Goal: Task Accomplishment & Management: Use online tool/utility

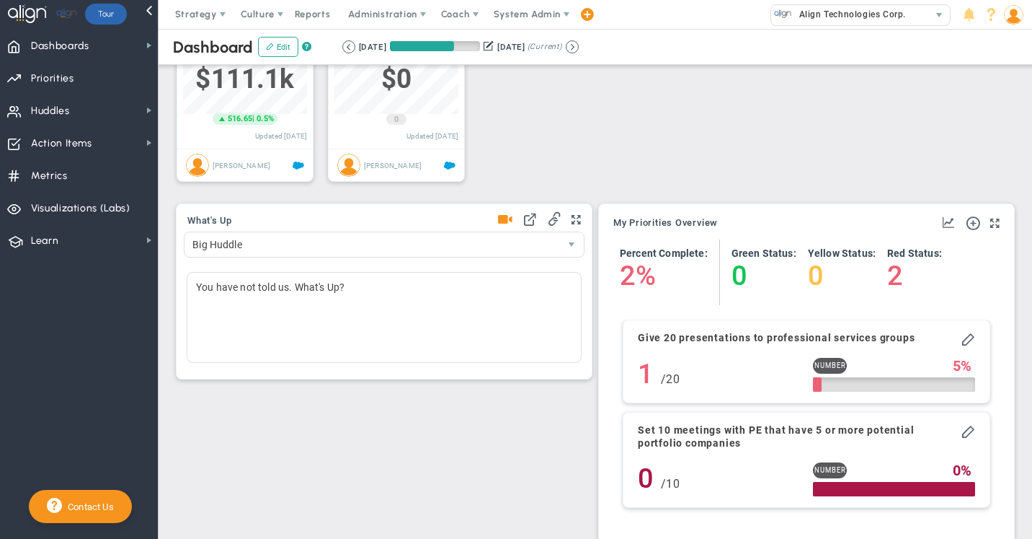
scroll to position [345, 0]
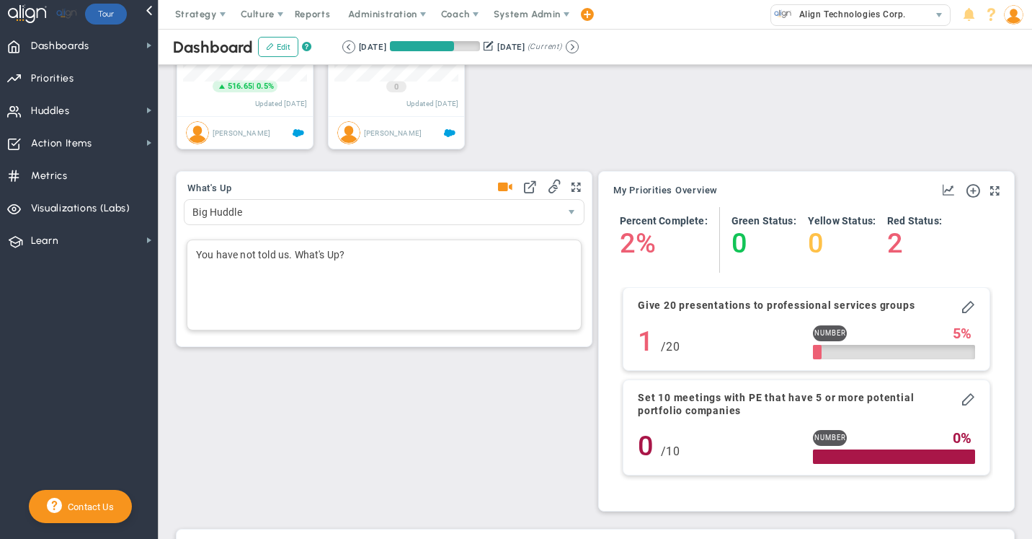
click at [226, 260] on div "You have not told us. What's Up?" at bounding box center [384, 284] width 395 height 91
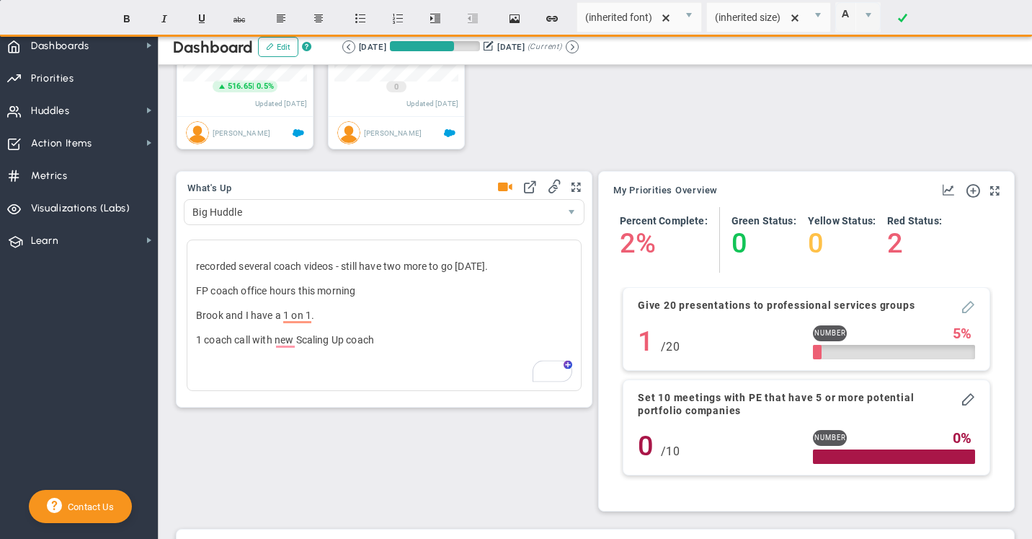
click at [966, 311] on span at bounding box center [968, 305] width 14 height 14
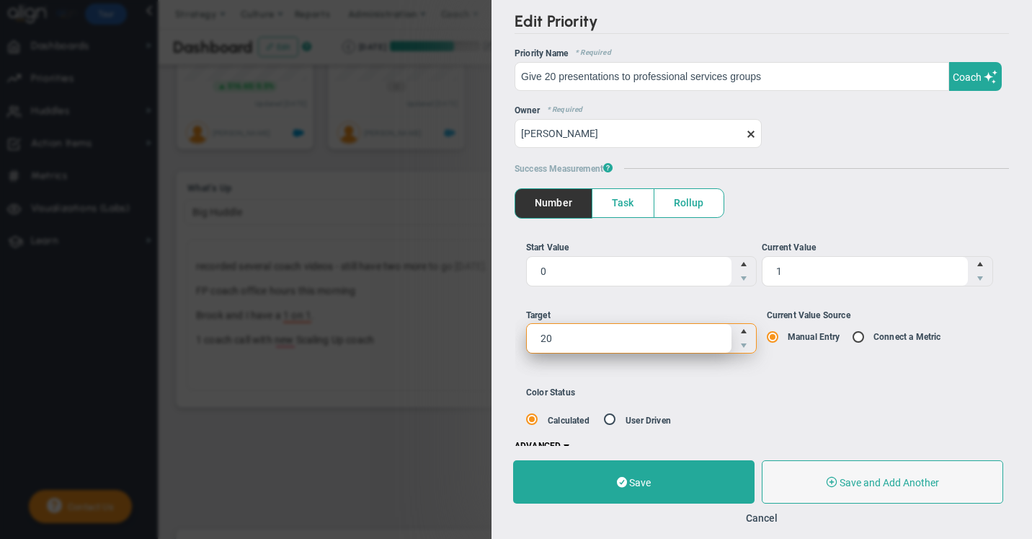
drag, startPoint x: 552, startPoint y: 337, endPoint x: 527, endPoint y: 337, distance: 25.2
click at [527, 337] on span "20 20" at bounding box center [641, 338] width 231 height 30
type input "5"
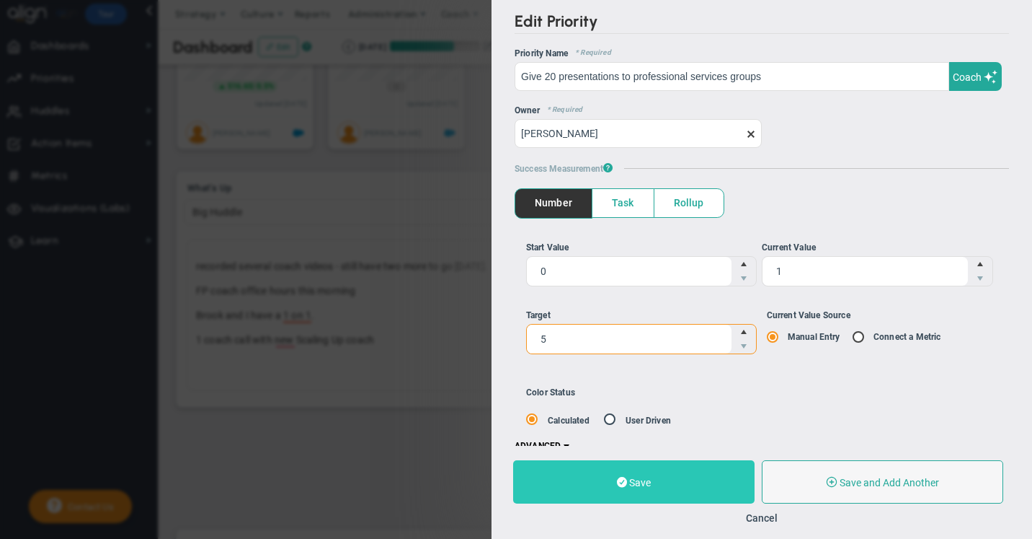
type input "5"
click at [626, 479] on span at bounding box center [622, 482] width 10 height 14
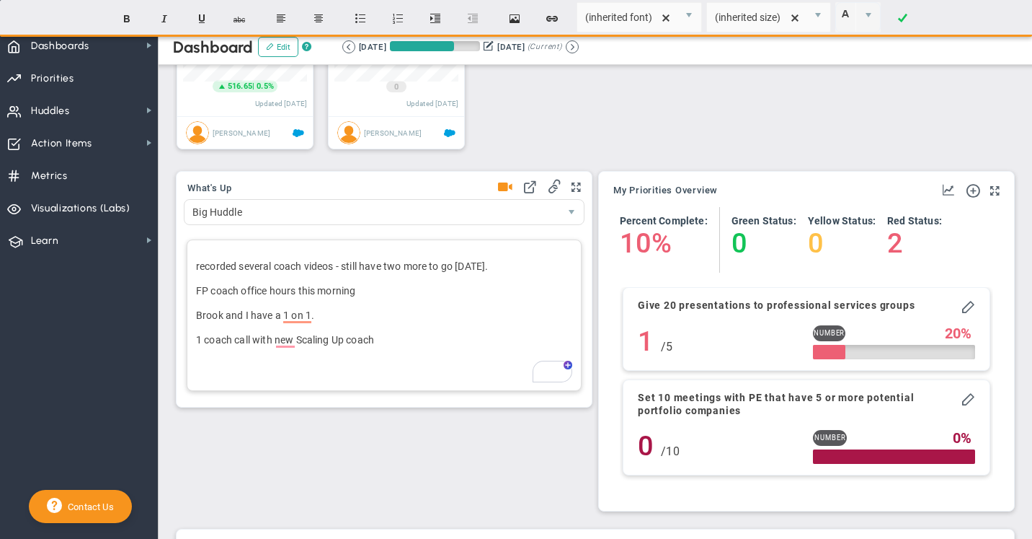
click at [378, 340] on p "1 coach call with new Scaling Up coach" at bounding box center [384, 339] width 376 height 14
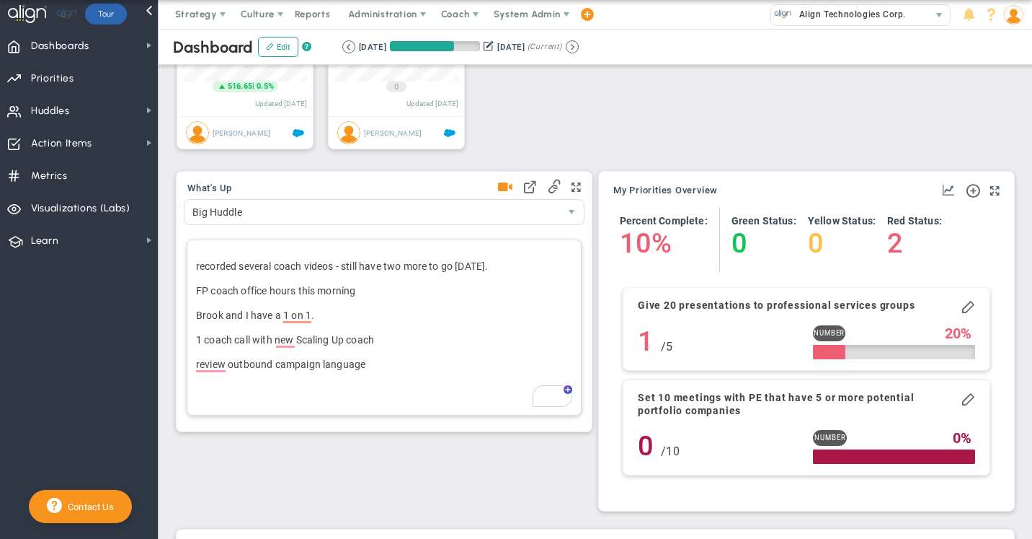
click at [505, 191] on span at bounding box center [505, 187] width 14 height 20
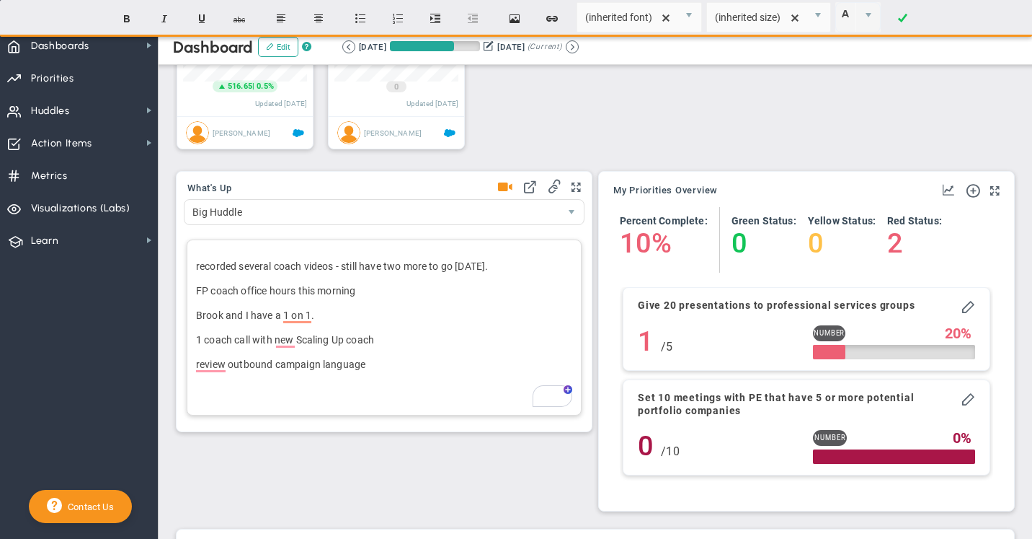
click at [372, 358] on p "review outbound campaign language﻿" at bounding box center [384, 364] width 376 height 14
click at [368, 371] on p "review outbound campaign language﻿" at bounding box center [384, 364] width 376 height 14
